Goal: Information Seeking & Learning: Learn about a topic

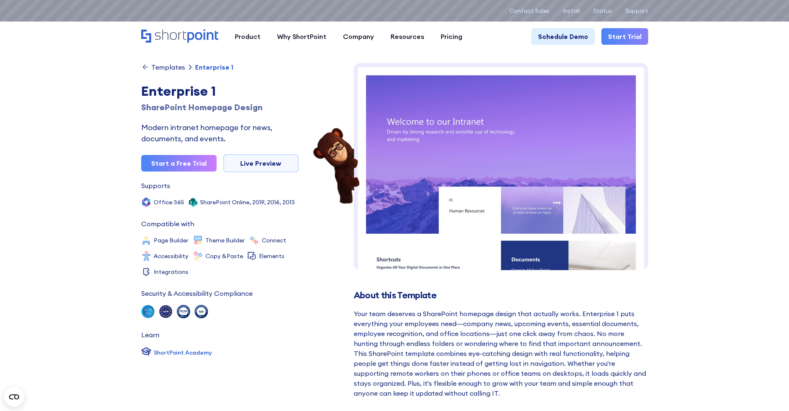
scroll to position [374, 0]
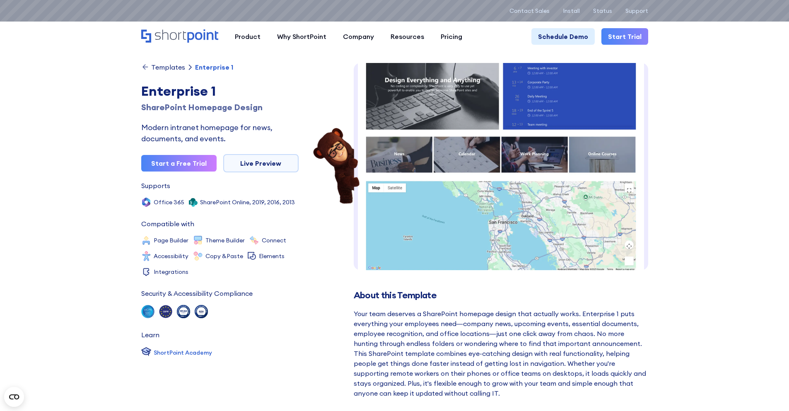
click at [172, 67] on div "Templates" at bounding box center [168, 67] width 34 height 7
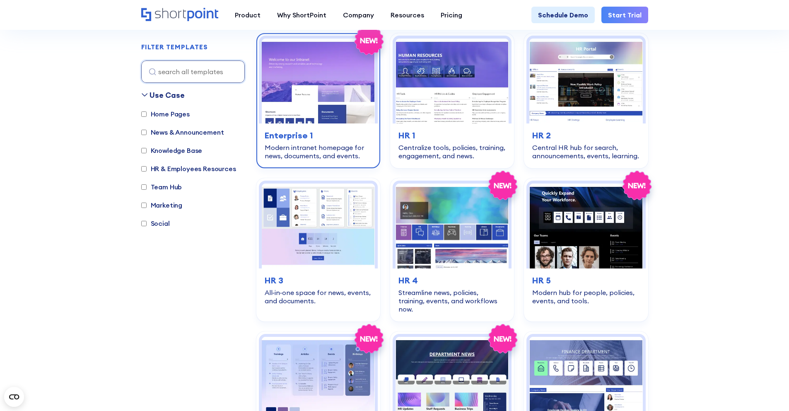
scroll to position [298, 0]
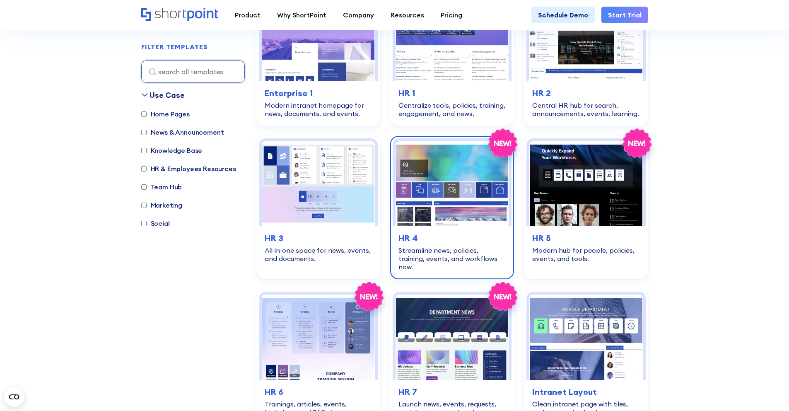
click at [424, 236] on h3 "HR 4" at bounding box center [451, 238] width 107 height 12
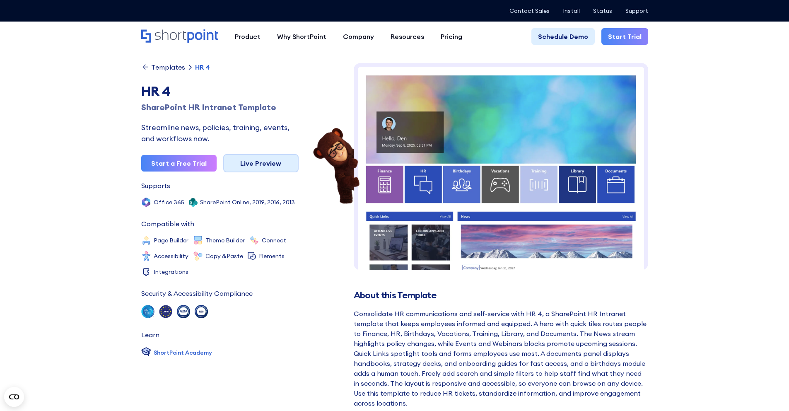
scroll to position [6, 0]
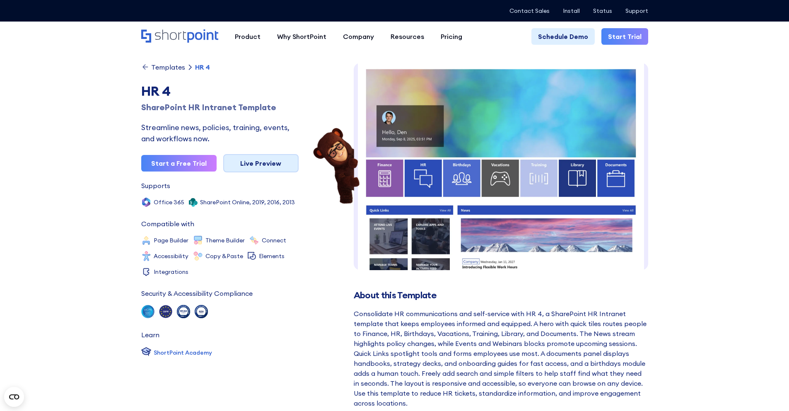
click at [283, 155] on link "Live Preview" at bounding box center [260, 163] width 75 height 18
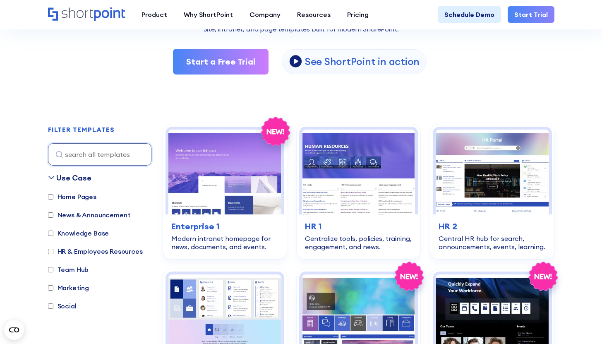
scroll to position [173, 0]
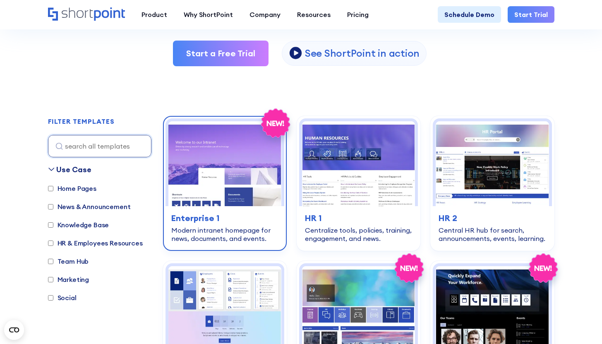
click at [234, 183] on img at bounding box center [225, 163] width 113 height 85
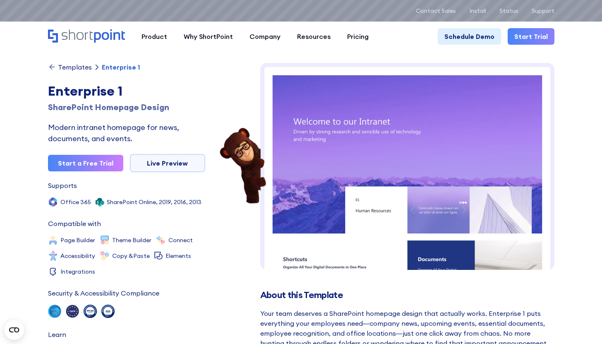
click at [81, 67] on div "Templates" at bounding box center [75, 67] width 34 height 7
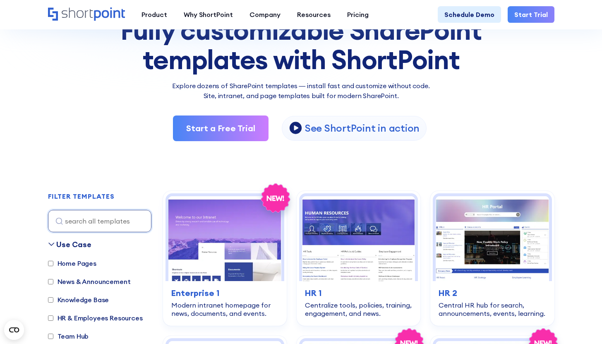
scroll to position [157, 0]
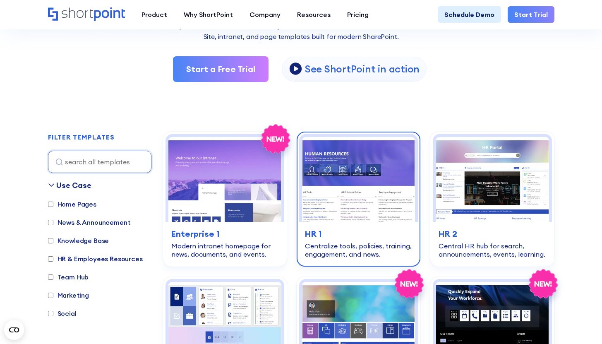
click at [340, 184] on img at bounding box center [358, 179] width 113 height 85
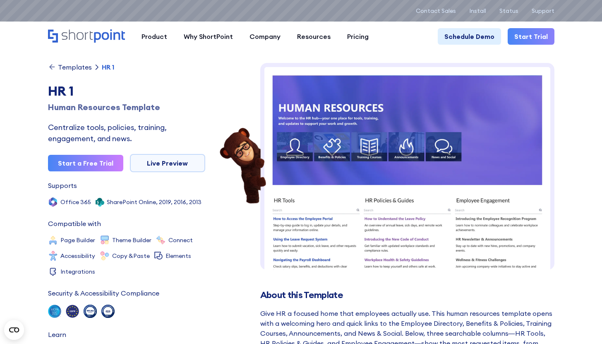
click at [79, 65] on div "Templates" at bounding box center [75, 67] width 34 height 7
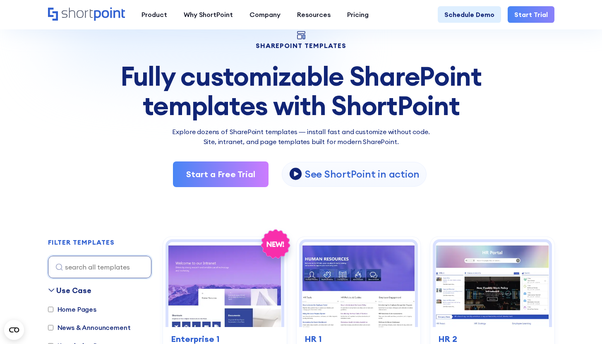
scroll to position [115, 0]
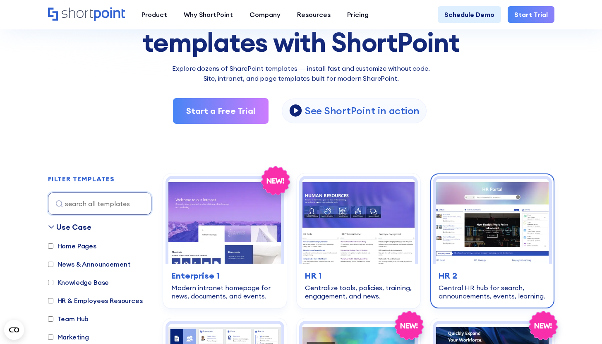
click at [470, 200] on img at bounding box center [492, 221] width 113 height 85
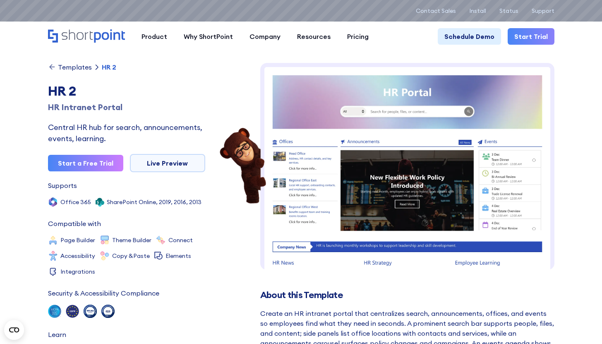
click at [78, 72] on div "Templates HR 2 HR 2 HR Intranet Portal Central HR hub for search, announcements…" at bounding box center [126, 210] width 157 height 294
click at [79, 64] on div "Templates" at bounding box center [75, 67] width 34 height 7
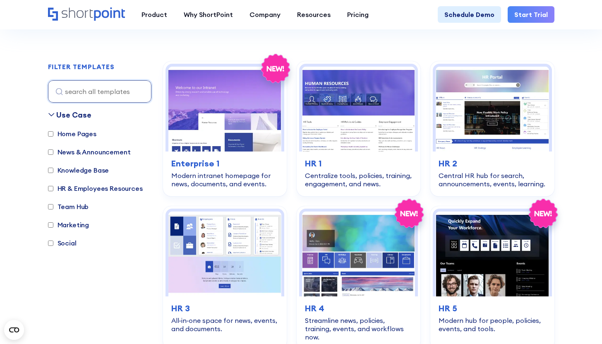
scroll to position [240, 0]
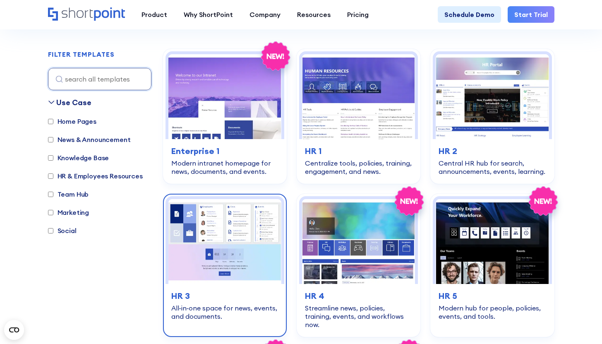
click at [252, 257] on img at bounding box center [225, 241] width 113 height 85
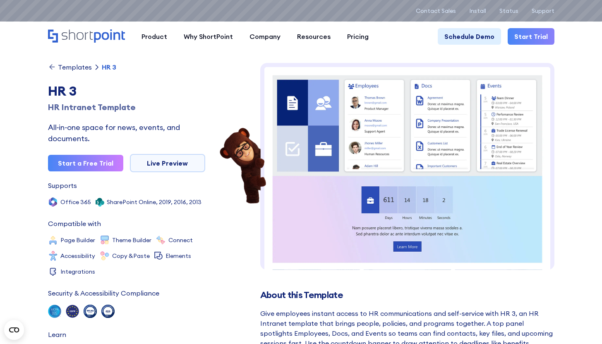
click at [67, 64] on div "Templates" at bounding box center [75, 67] width 34 height 7
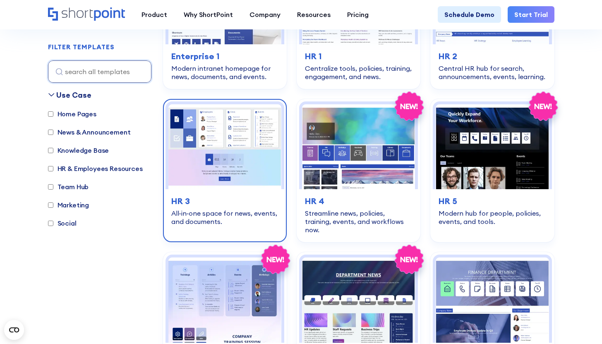
scroll to position [336, 0]
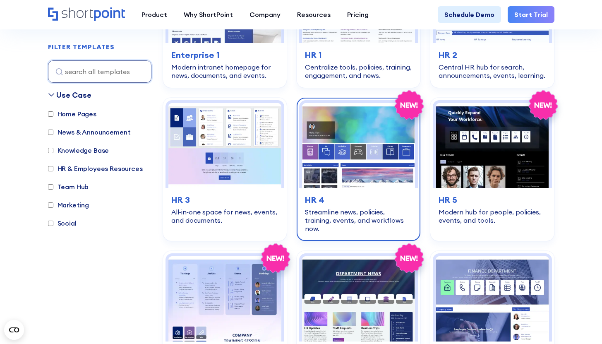
click at [324, 157] on img at bounding box center [358, 145] width 113 height 85
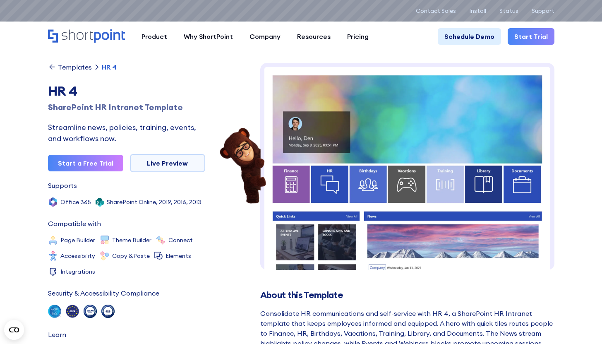
click at [65, 68] on div "Templates" at bounding box center [75, 67] width 34 height 7
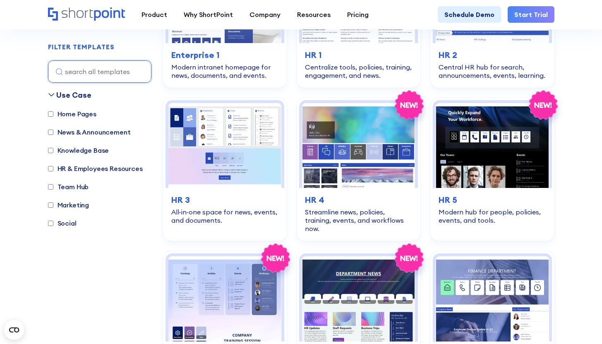
scroll to position [348, 0]
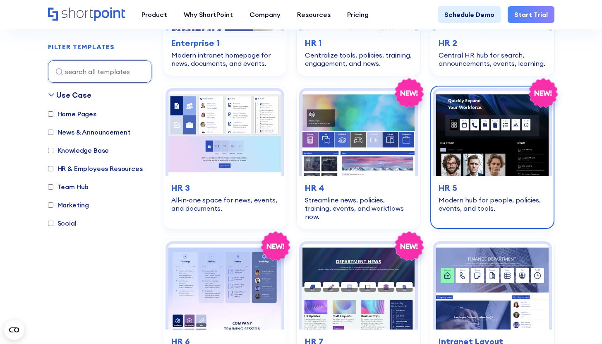
click at [480, 161] on img at bounding box center [492, 133] width 113 height 85
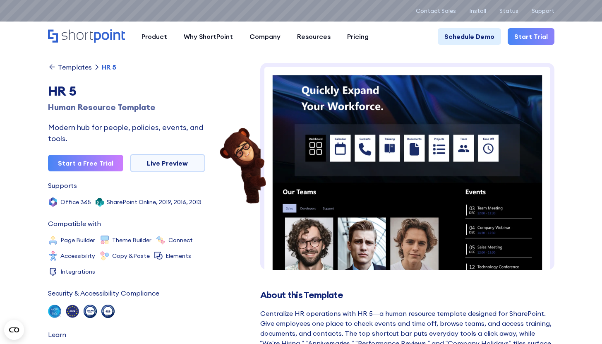
click at [63, 67] on div "Templates" at bounding box center [75, 67] width 34 height 7
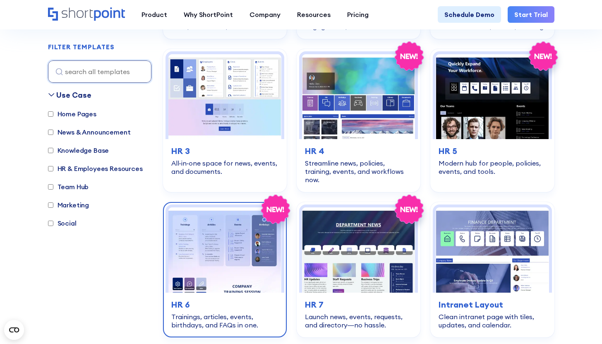
scroll to position [427, 0]
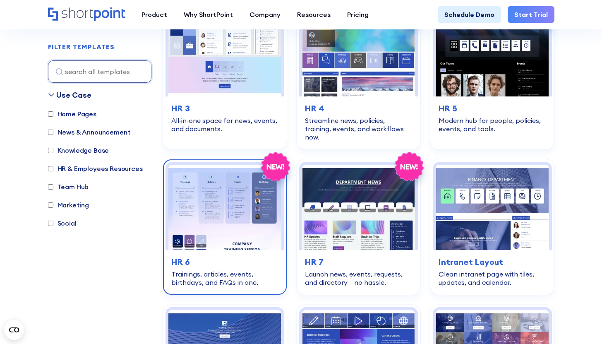
click at [213, 207] on img at bounding box center [225, 207] width 113 height 85
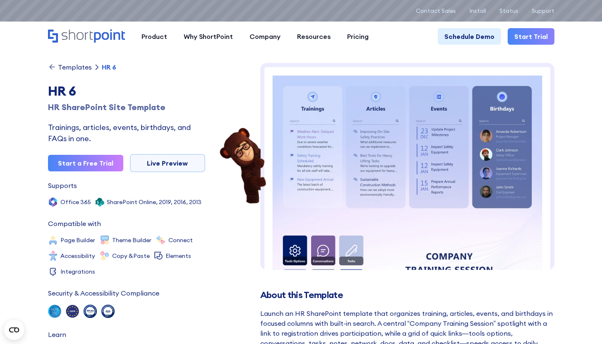
click at [55, 68] on icon at bounding box center [52, 67] width 8 height 8
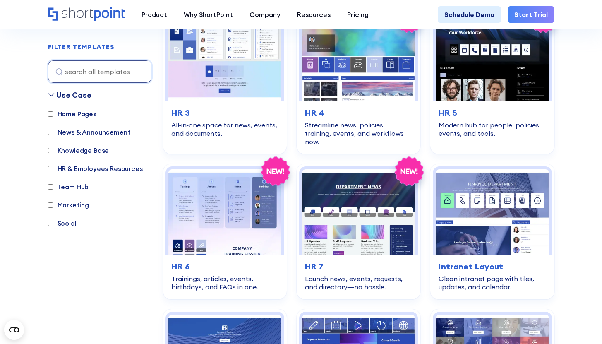
scroll to position [482, 0]
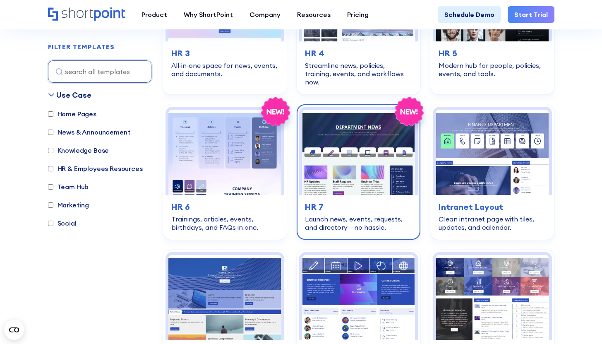
click at [331, 201] on h3 "HR 7" at bounding box center [358, 207] width 107 height 12
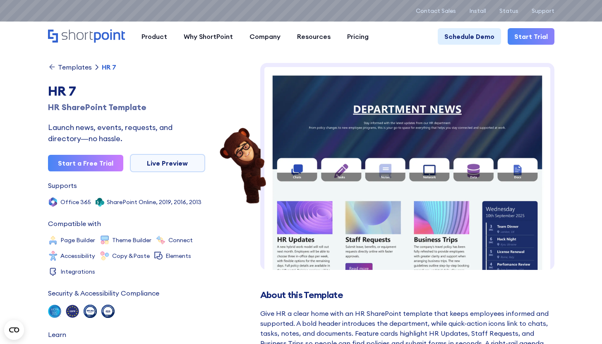
click at [72, 70] on div "Templates" at bounding box center [75, 67] width 34 height 7
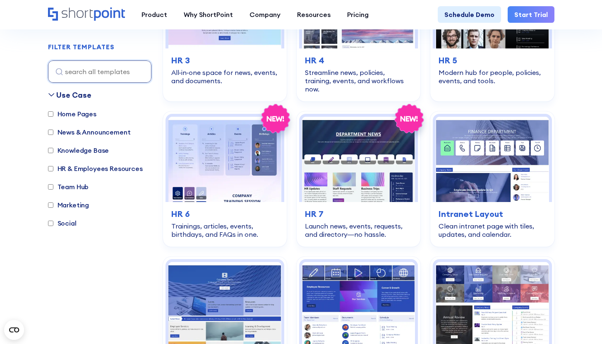
scroll to position [491, 0]
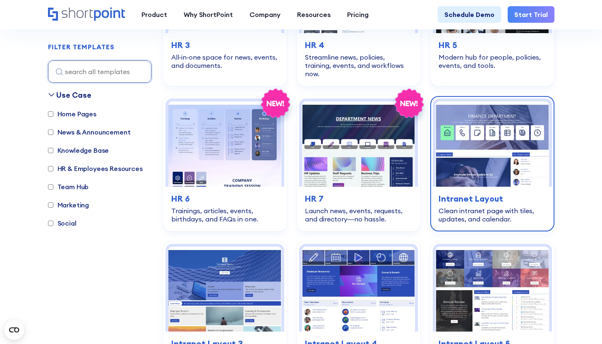
click at [489, 176] on img at bounding box center [492, 143] width 113 height 85
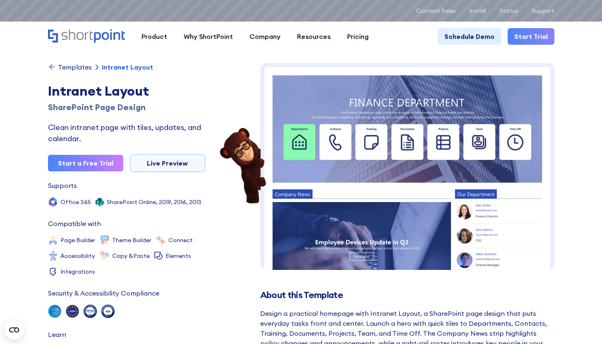
click at [62, 67] on div "Templates" at bounding box center [75, 67] width 34 height 7
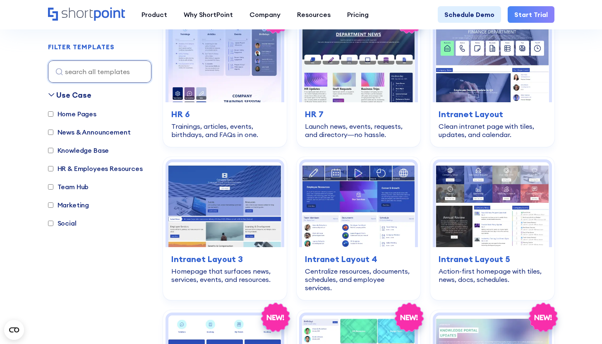
scroll to position [597, 0]
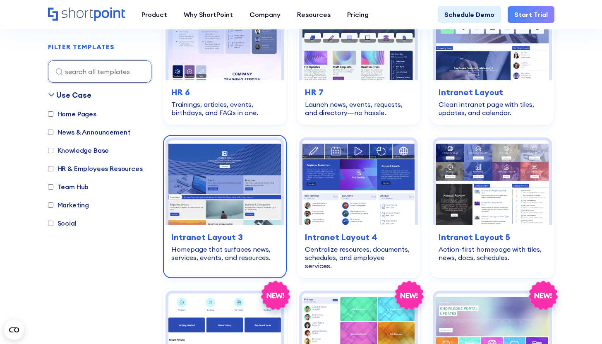
click at [209, 200] on img at bounding box center [225, 182] width 113 height 85
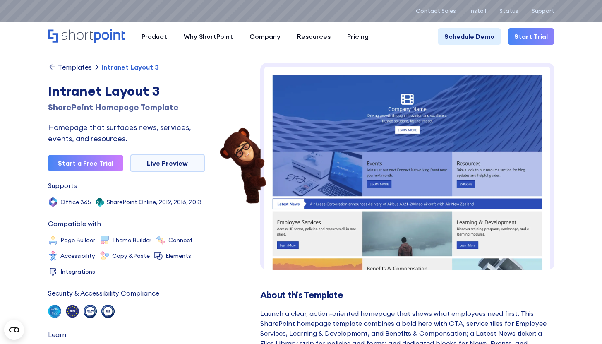
click at [72, 69] on div "Templates" at bounding box center [75, 67] width 34 height 7
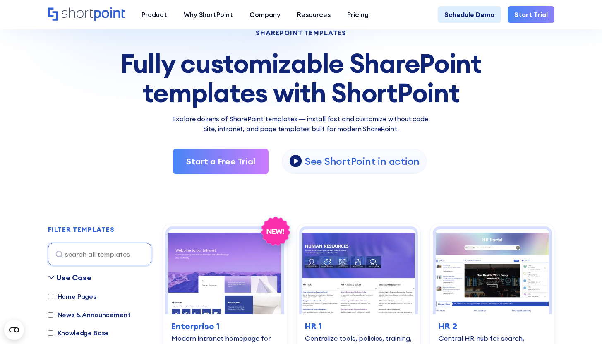
scroll to position [67, 0]
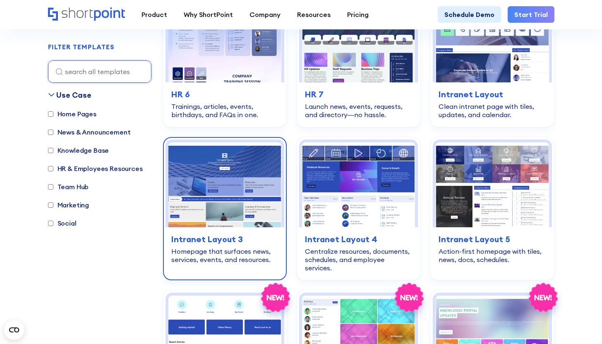
scroll to position [585, 0]
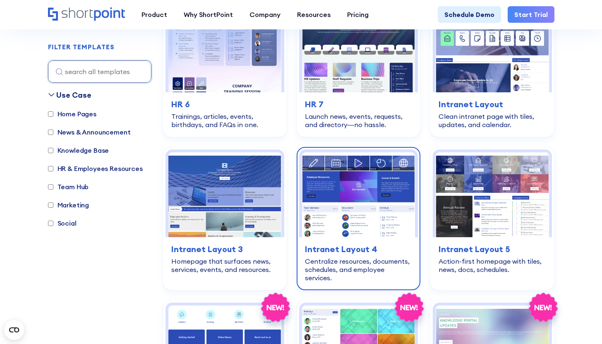
click at [326, 208] on img at bounding box center [358, 194] width 113 height 85
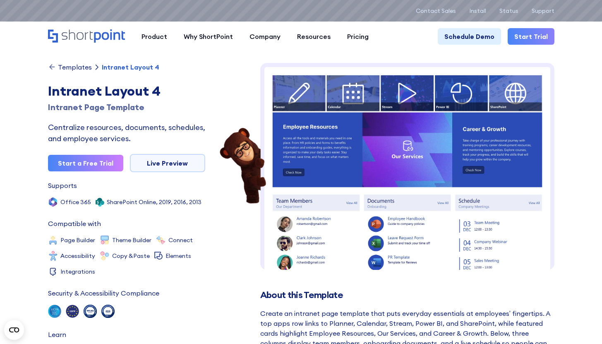
click at [65, 70] on div "Templates" at bounding box center [75, 67] width 34 height 7
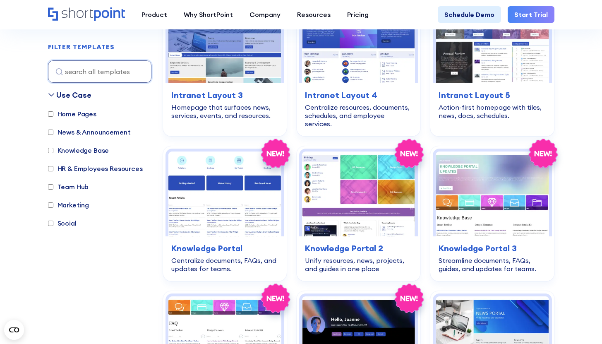
scroll to position [764, 0]
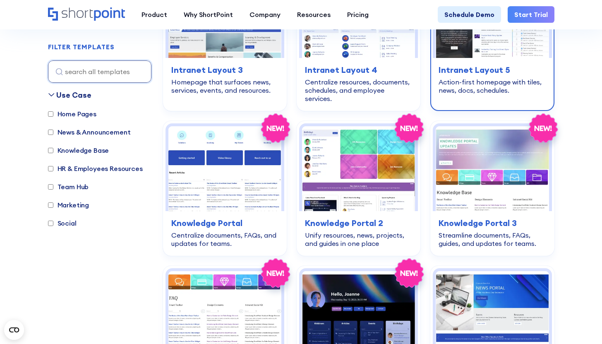
click at [508, 58] on div "home-pages Intranet Layout 5 Action-first homepage with tiles, news, docs, sche…" at bounding box center [492, 79] width 119 height 42
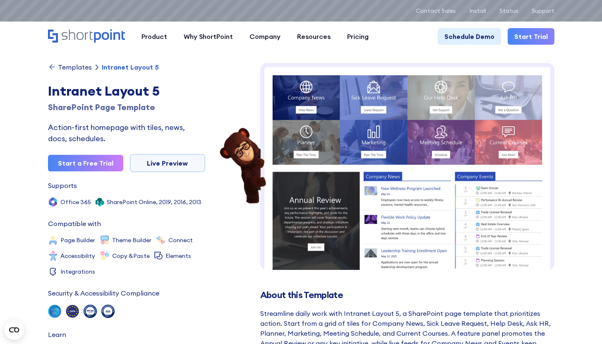
click at [70, 64] on div "Templates" at bounding box center [75, 67] width 34 height 7
